Goal: Information Seeking & Learning: Learn about a topic

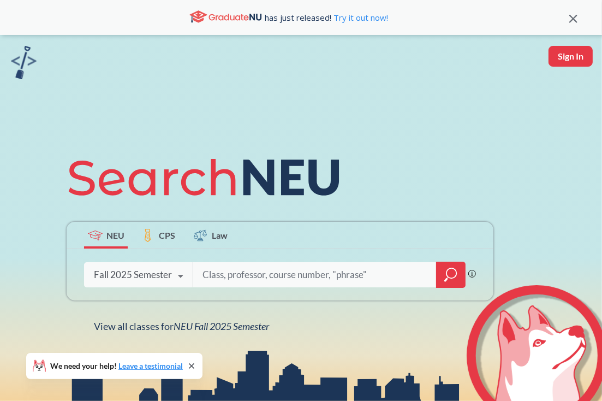
scroll to position [164, 0]
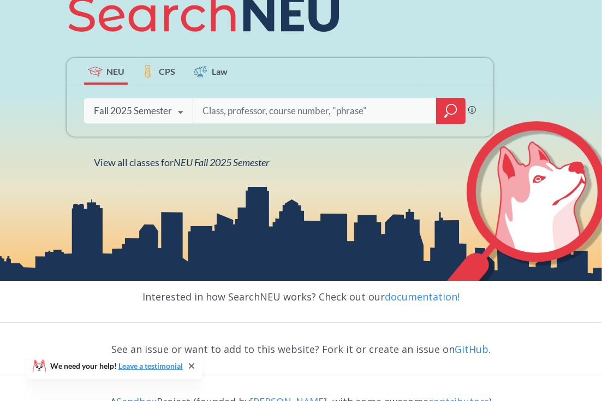
click at [166, 112] on div "Fall 2025 Semester" at bounding box center [133, 111] width 78 height 12
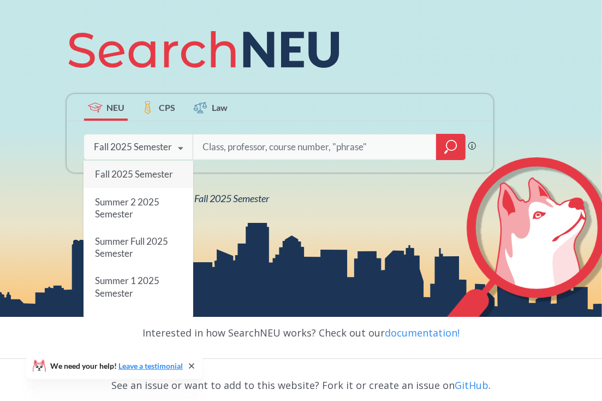
scroll to position [109, 0]
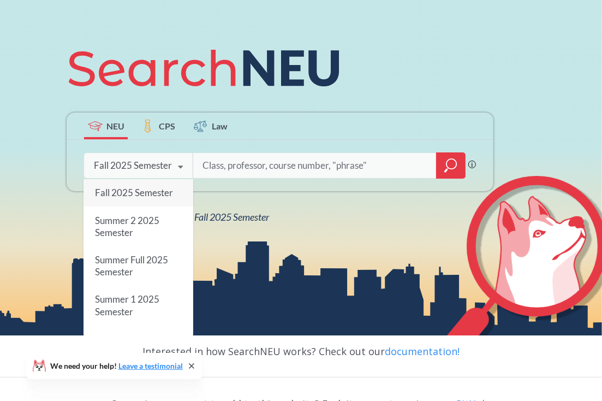
click at [232, 161] on input "search" at bounding box center [314, 165] width 227 height 23
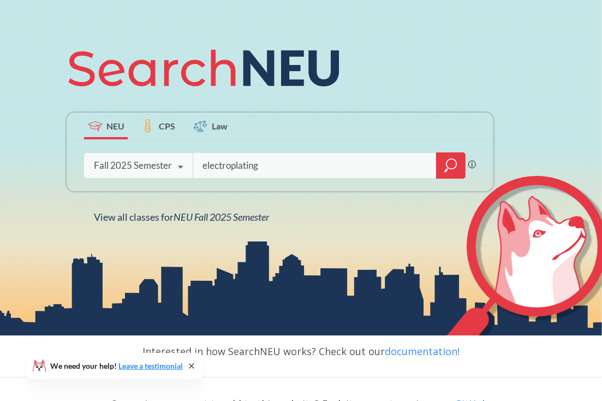
type input "electroplating"
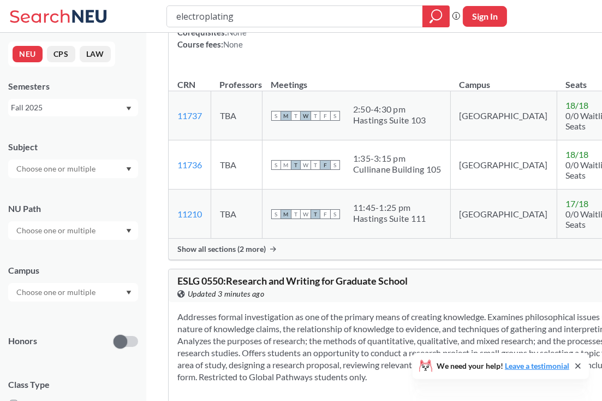
scroll to position [2947, 0]
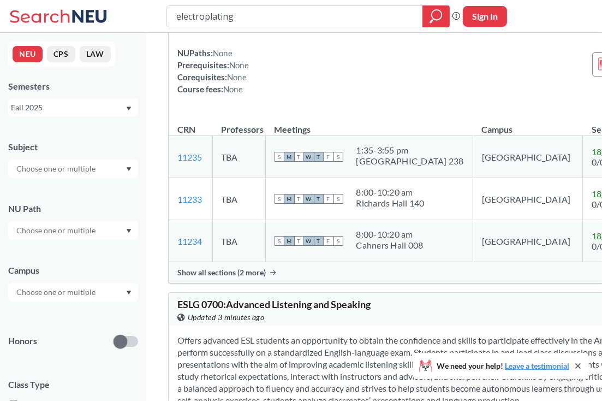
click at [76, 171] on input "text" at bounding box center [57, 168] width 92 height 13
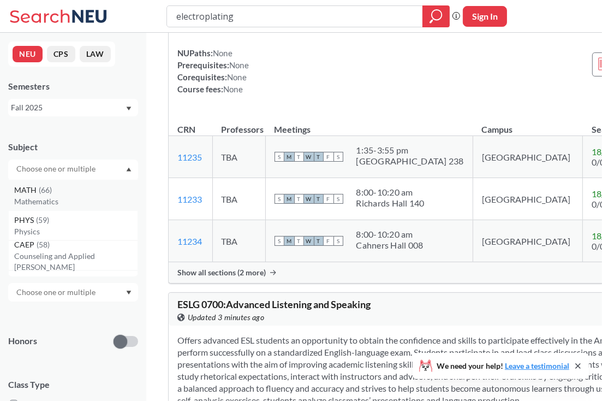
scroll to position [218, 0]
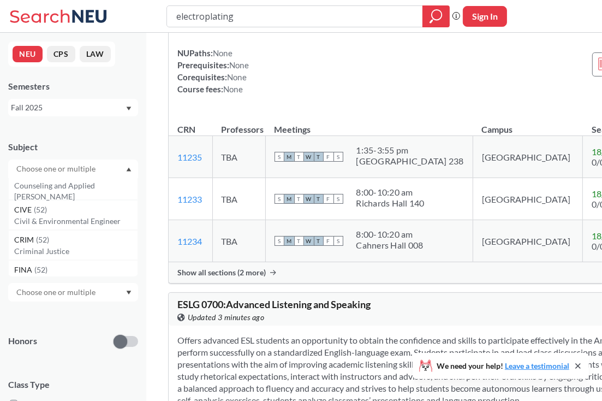
click at [114, 139] on div "Subject CS ( 115 ) Computer Science NRSG ( 76 ) Nursing EECE ( 72 ) Electrical …" at bounding box center [73, 154] width 130 height 48
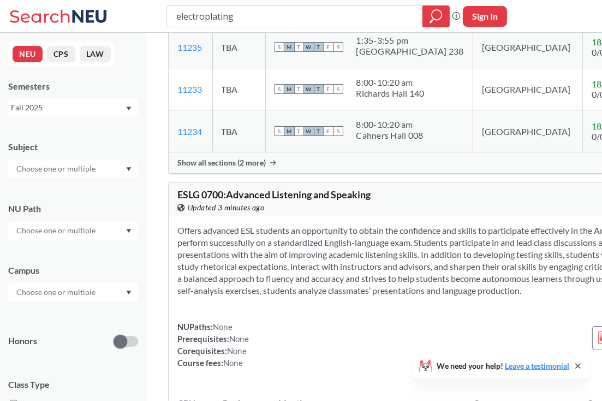
scroll to position [3165, 0]
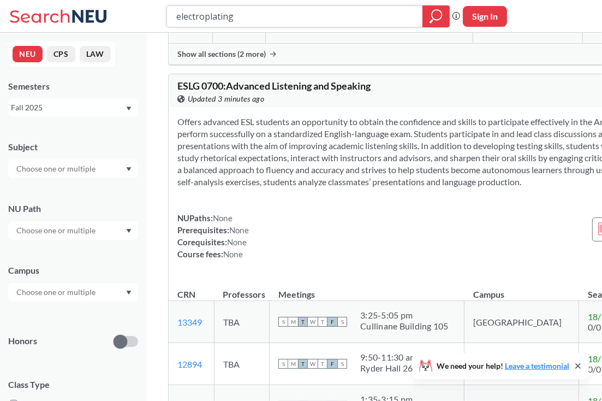
drag, startPoint x: 246, startPoint y: 23, endPoint x: 146, endPoint y: 23, distance: 99.9
click at [146, 23] on div "electroplating Phrase search guarantees the exact search appears in the results…" at bounding box center [301, 16] width 602 height 33
type input "wastewater"
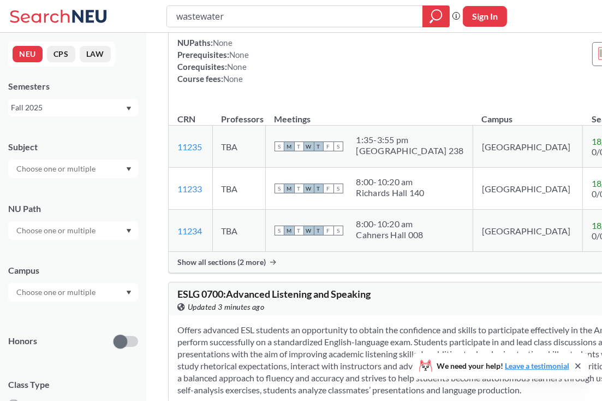
scroll to position [3056, 0]
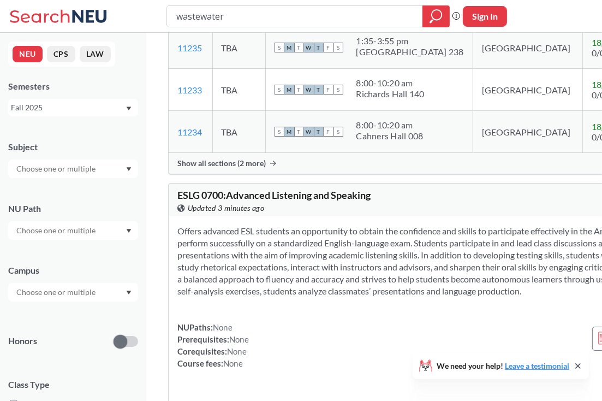
drag, startPoint x: 226, startPoint y: 17, endPoint x: 157, endPoint y: 17, distance: 68.8
click at [157, 17] on div "wastewater Phrase search guarantees the exact search appears in the results. Ex…" at bounding box center [301, 16] width 602 height 33
type input "water"
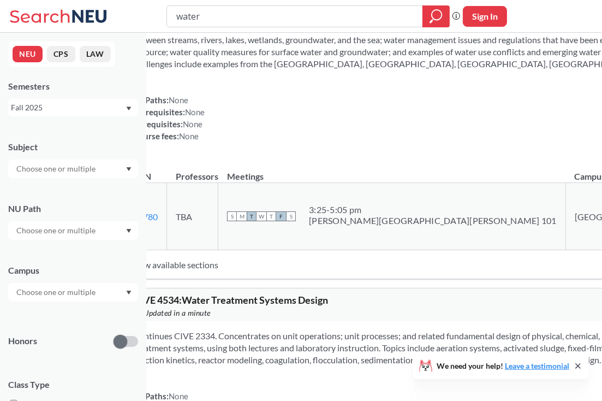
scroll to position [382, 0]
